Goal: Book appointment/travel/reservation

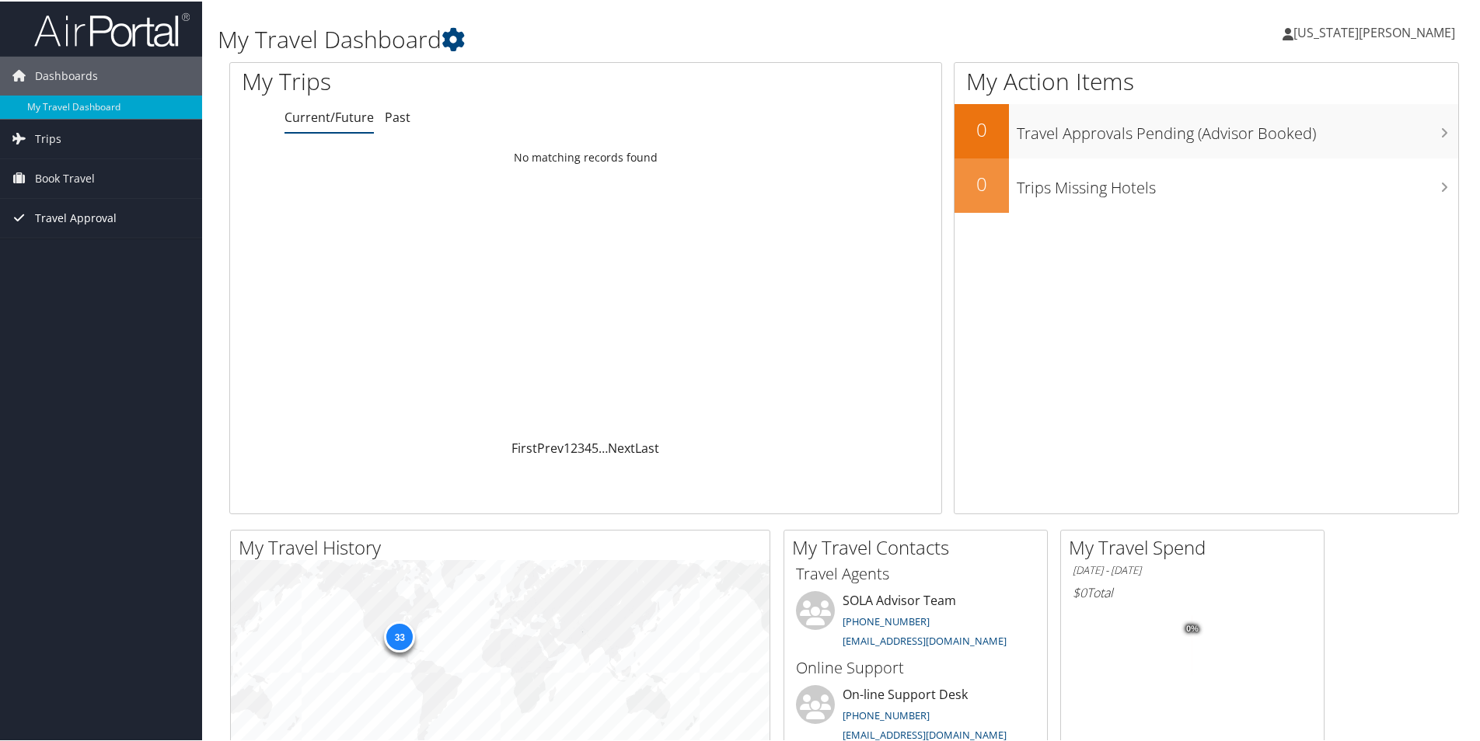
click at [57, 218] on span "Travel Approval" at bounding box center [76, 216] width 82 height 39
click at [53, 246] on link "Pending Trip Approvals" at bounding box center [101, 247] width 202 height 23
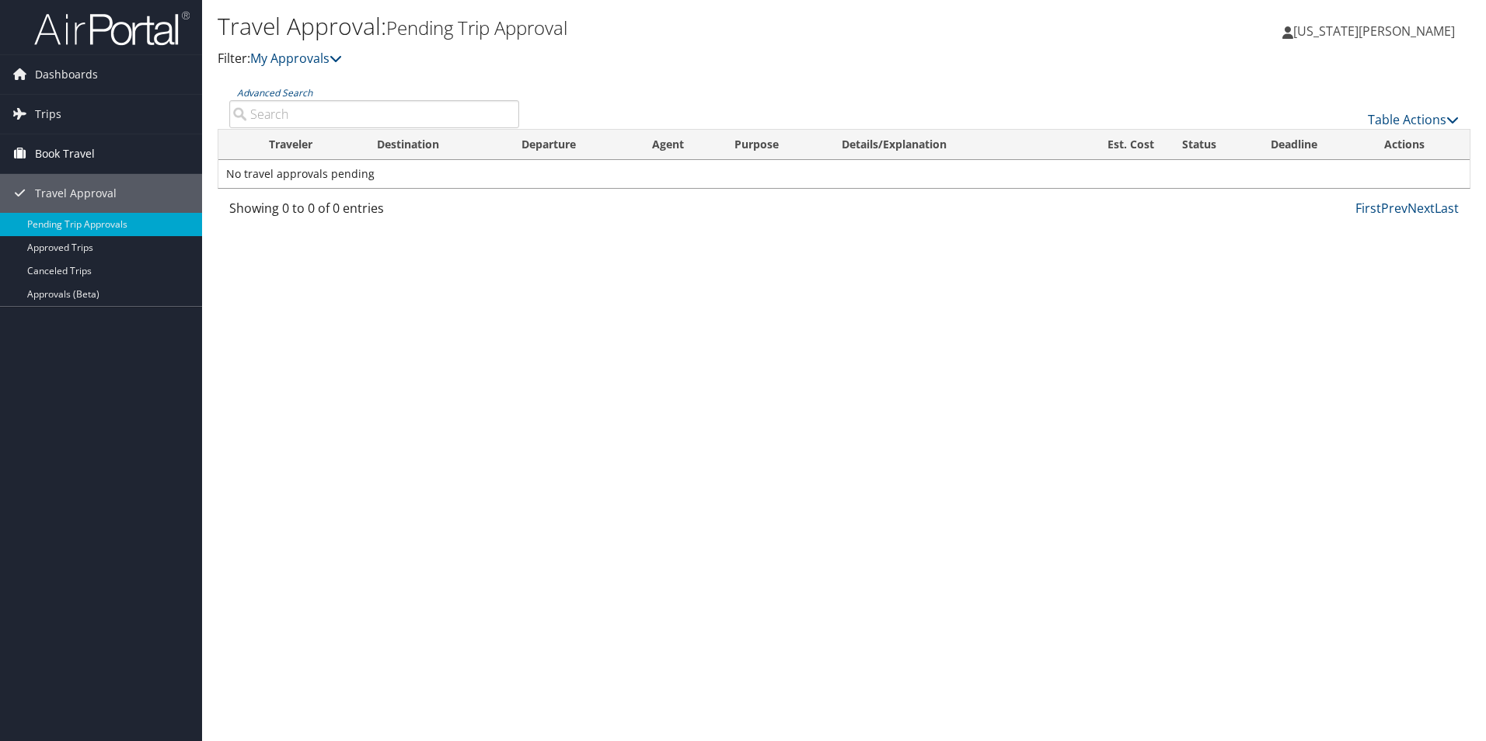
click at [85, 152] on span "Book Travel" at bounding box center [65, 153] width 60 height 39
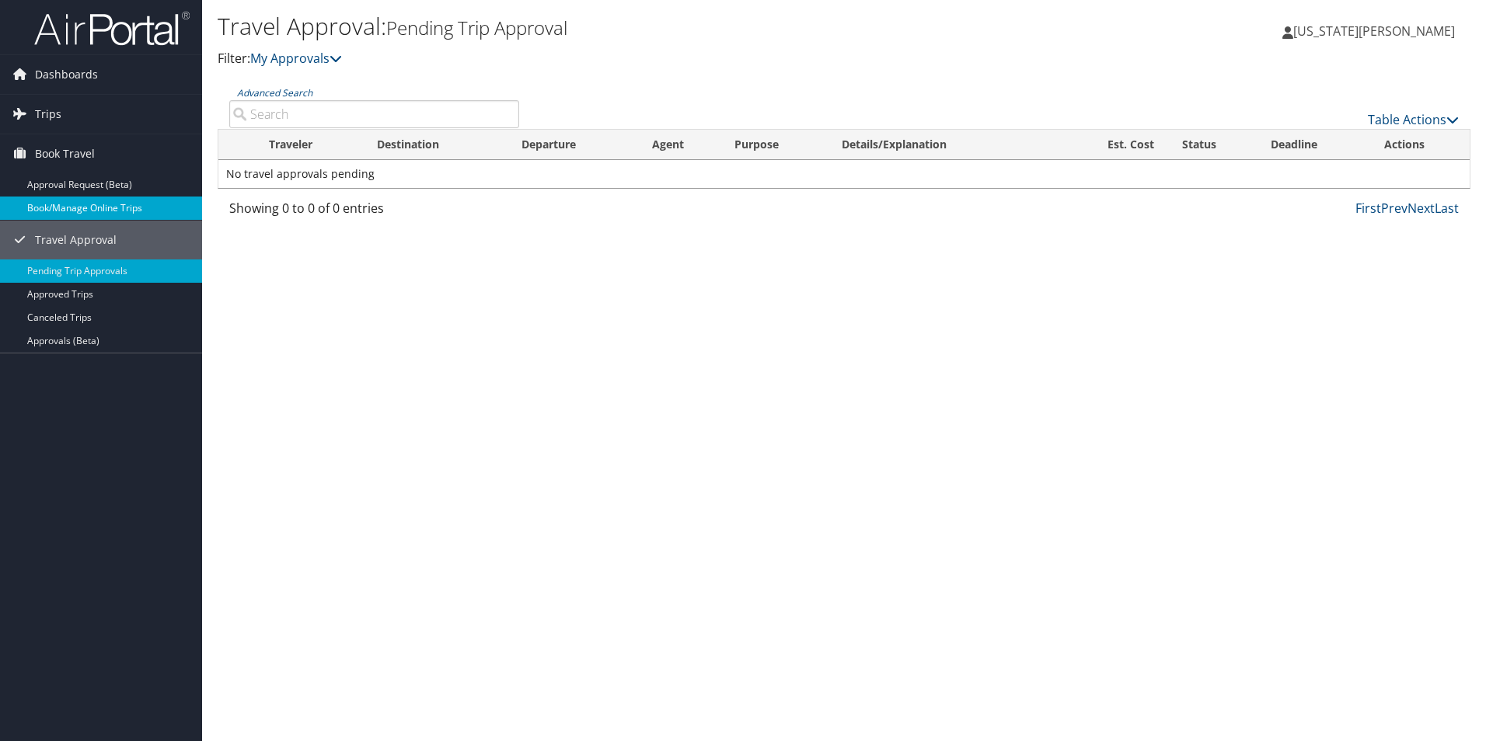
click at [89, 200] on link "Book/Manage Online Trips" at bounding box center [101, 208] width 202 height 23
click at [55, 238] on span "Travel Approval" at bounding box center [76, 240] width 82 height 39
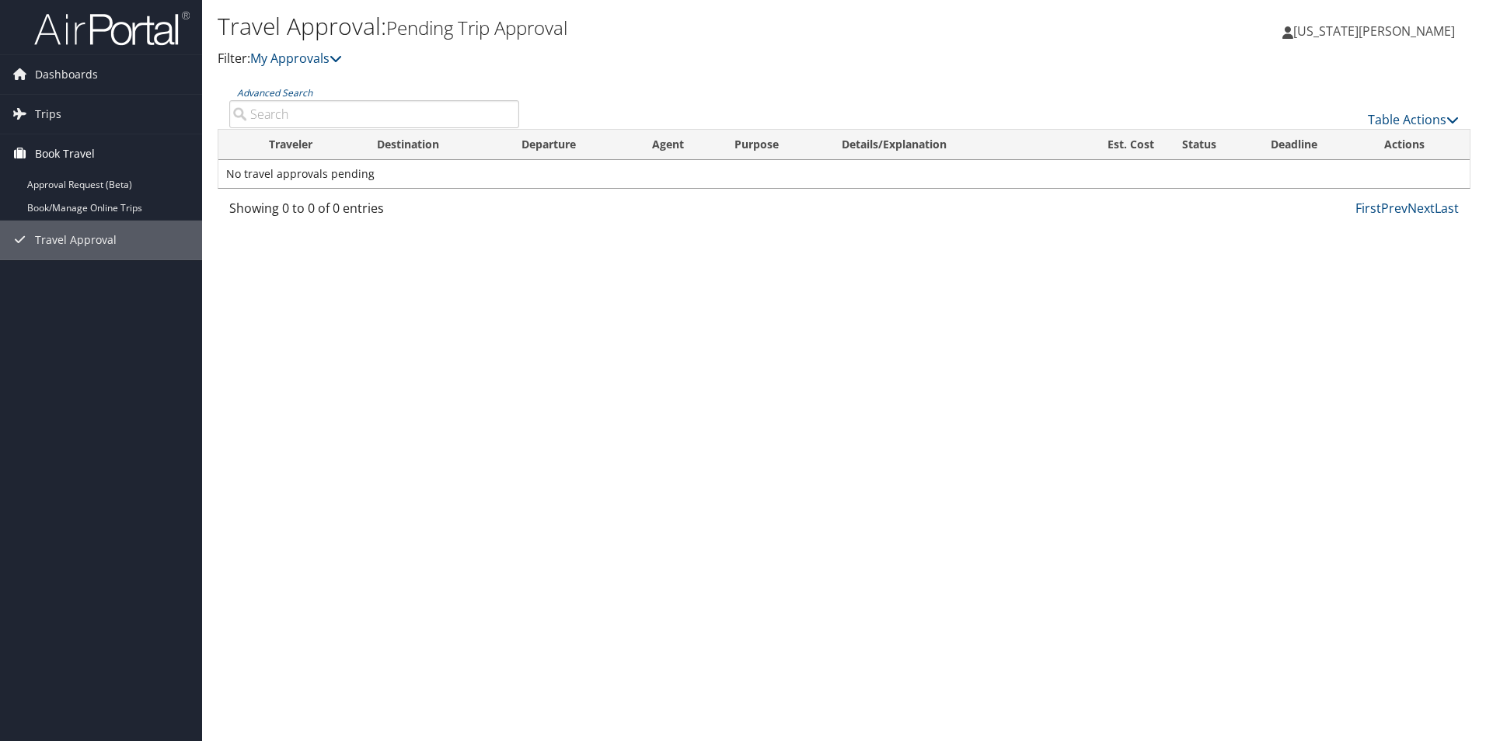
click at [72, 155] on span "Book Travel" at bounding box center [65, 153] width 60 height 39
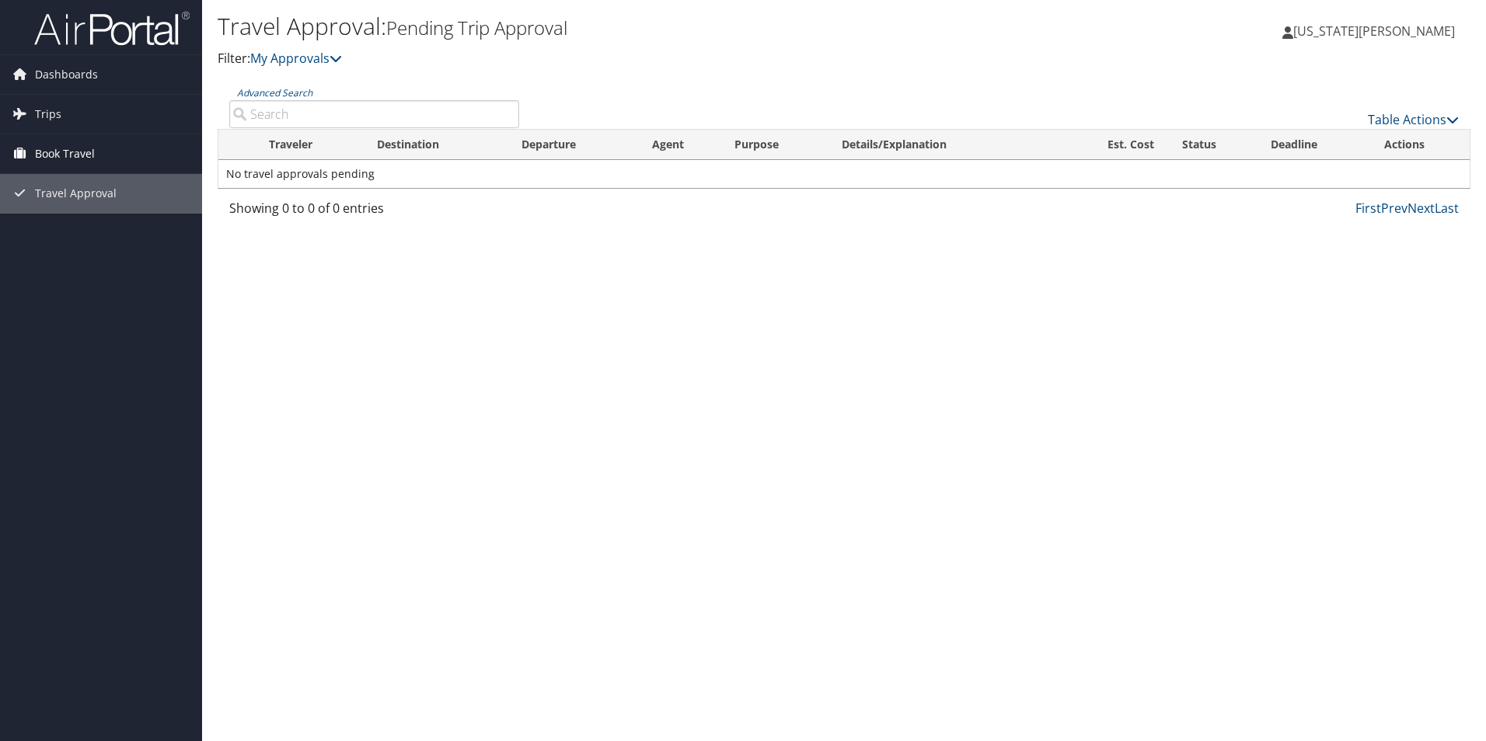
click at [85, 159] on span "Book Travel" at bounding box center [65, 153] width 60 height 39
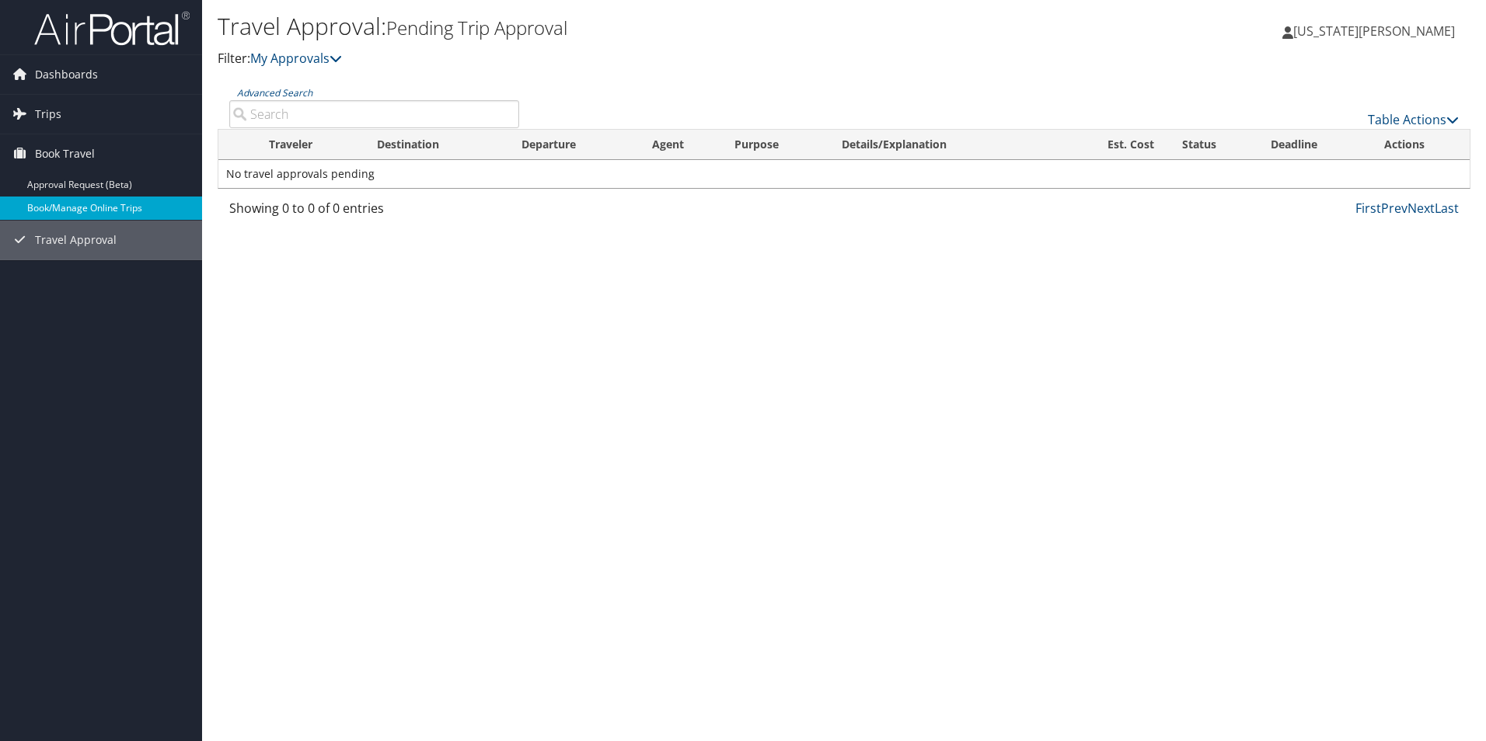
click at [105, 208] on link "Book/Manage Online Trips" at bounding box center [101, 208] width 202 height 23
